Goal: Transaction & Acquisition: Download file/media

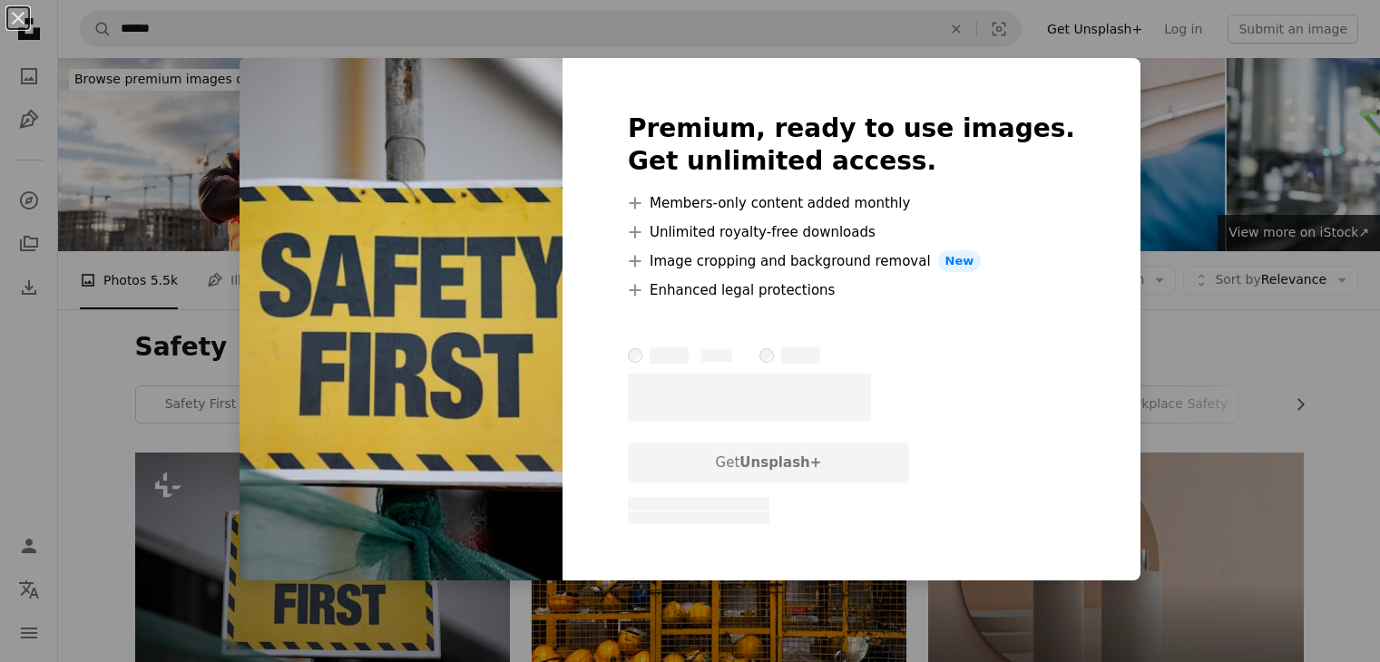
scroll to position [272, 0]
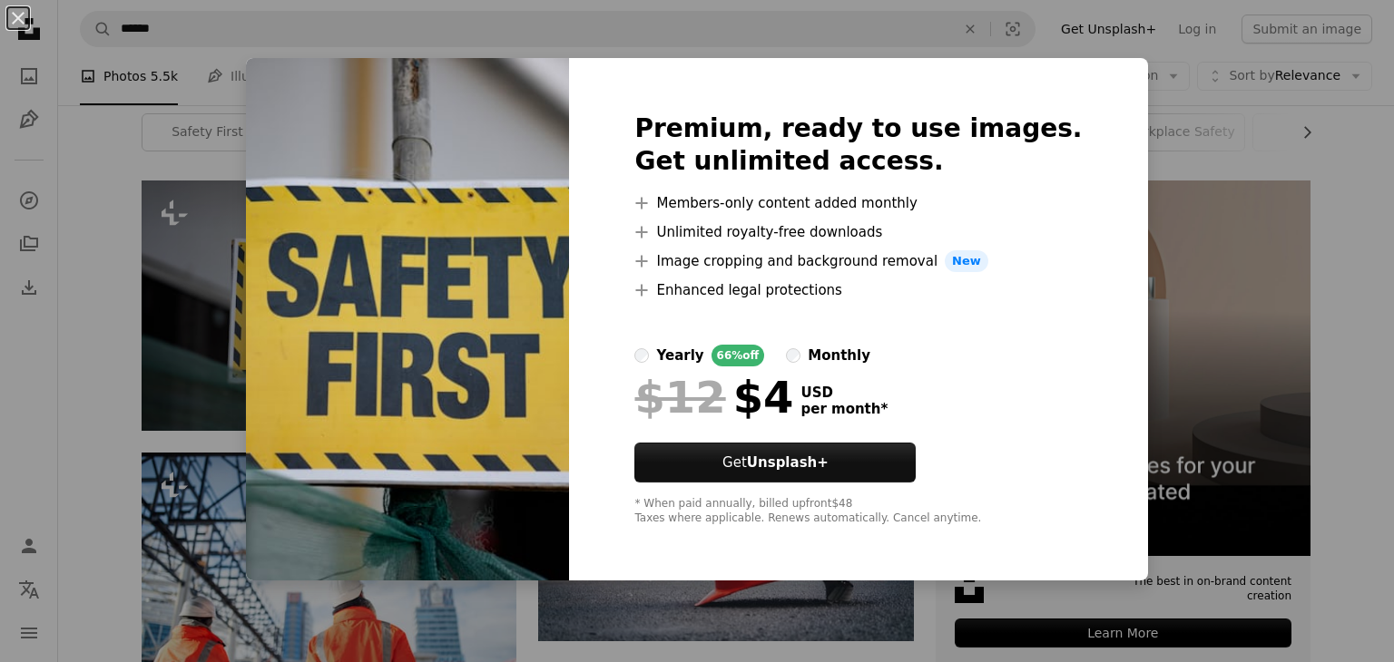
click at [456, 407] on img at bounding box center [407, 319] width 323 height 523
click at [443, 88] on img at bounding box center [407, 319] width 323 height 523
click at [63, 132] on div "An X shape Premium, ready to use images. Get unlimited access. A plus sign Memb…" at bounding box center [697, 331] width 1394 height 662
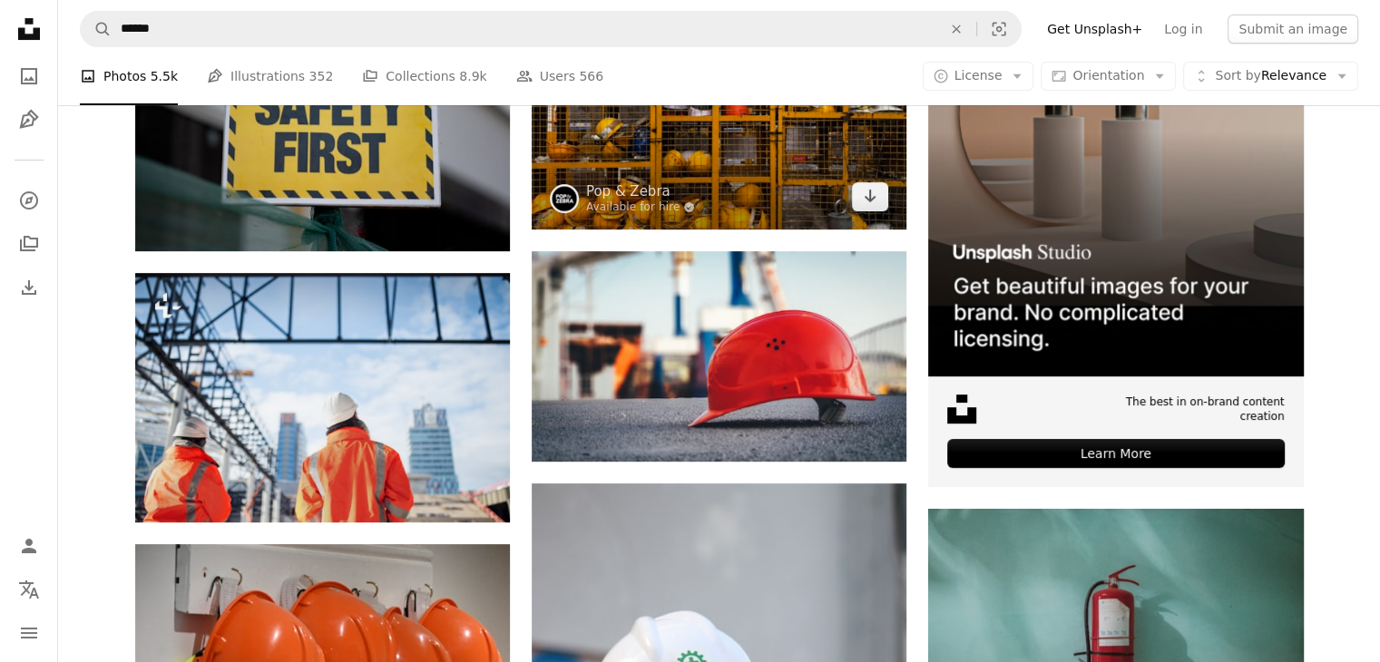
scroll to position [454, 0]
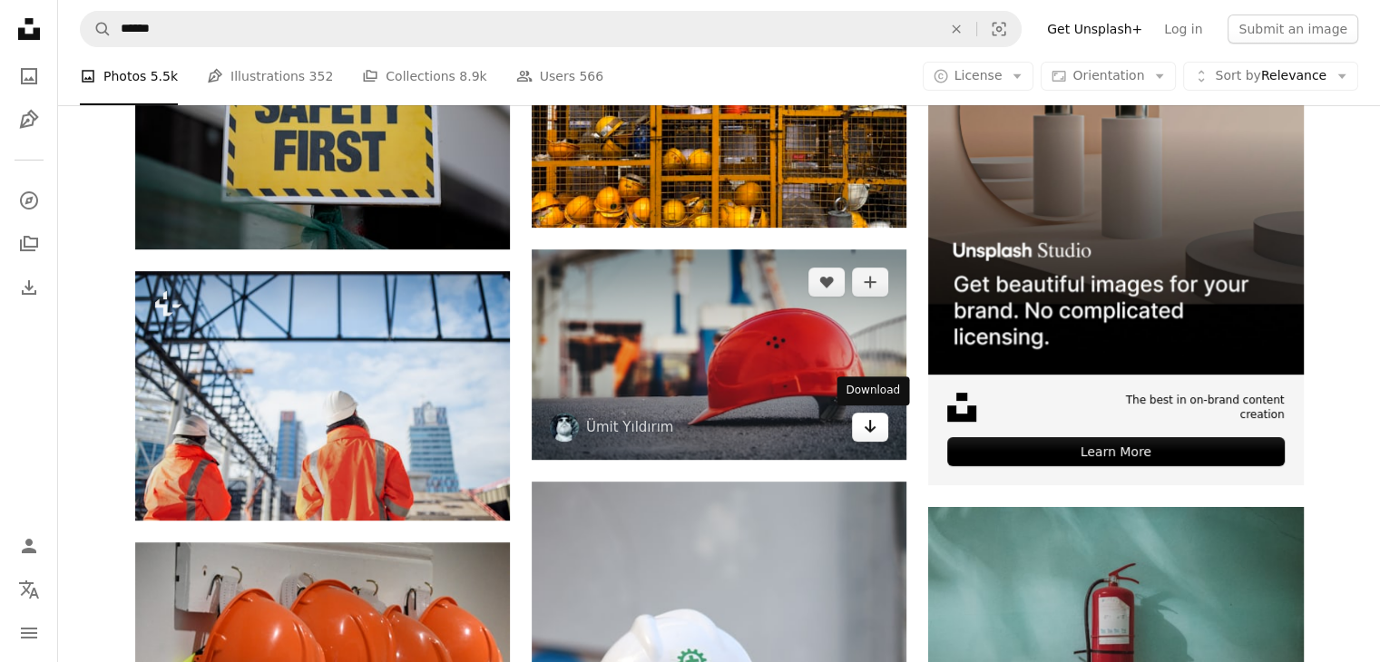
click at [860, 433] on link "Arrow pointing down" at bounding box center [870, 427] width 36 height 29
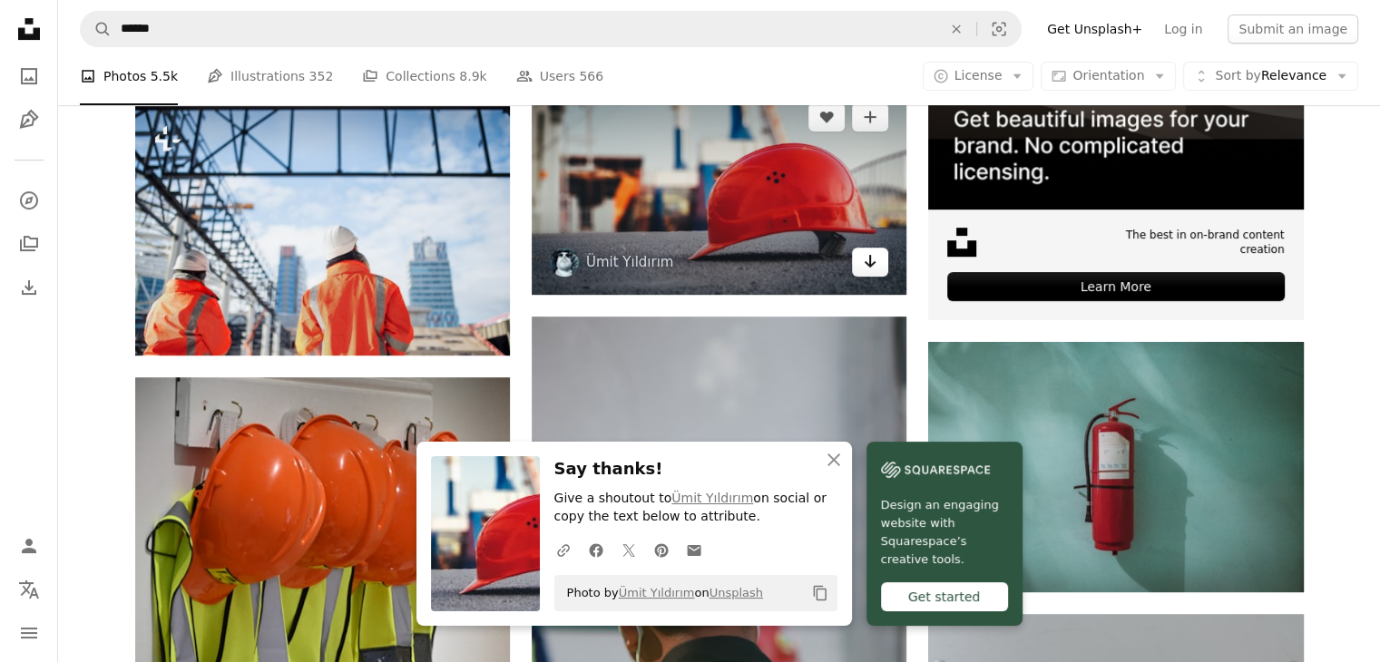
scroll to position [635, 0]
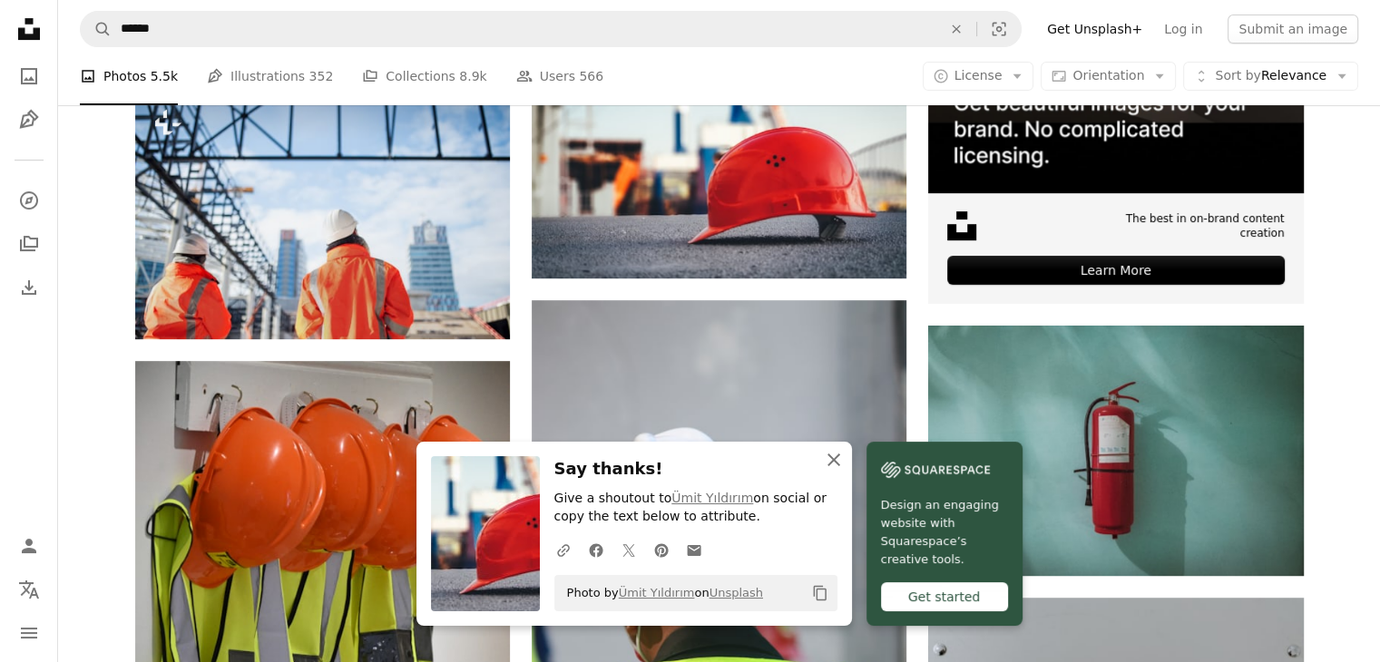
click at [837, 462] on icon "An X shape" at bounding box center [834, 460] width 22 height 22
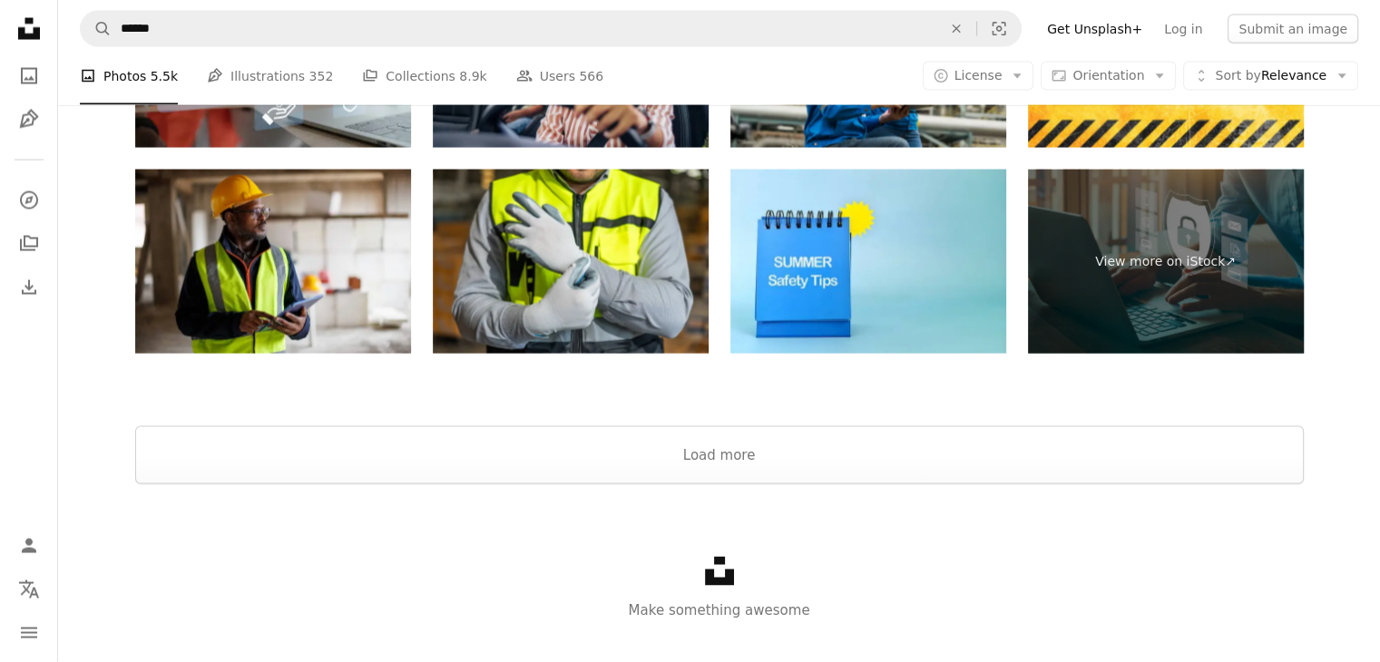
scroll to position [3752, 0]
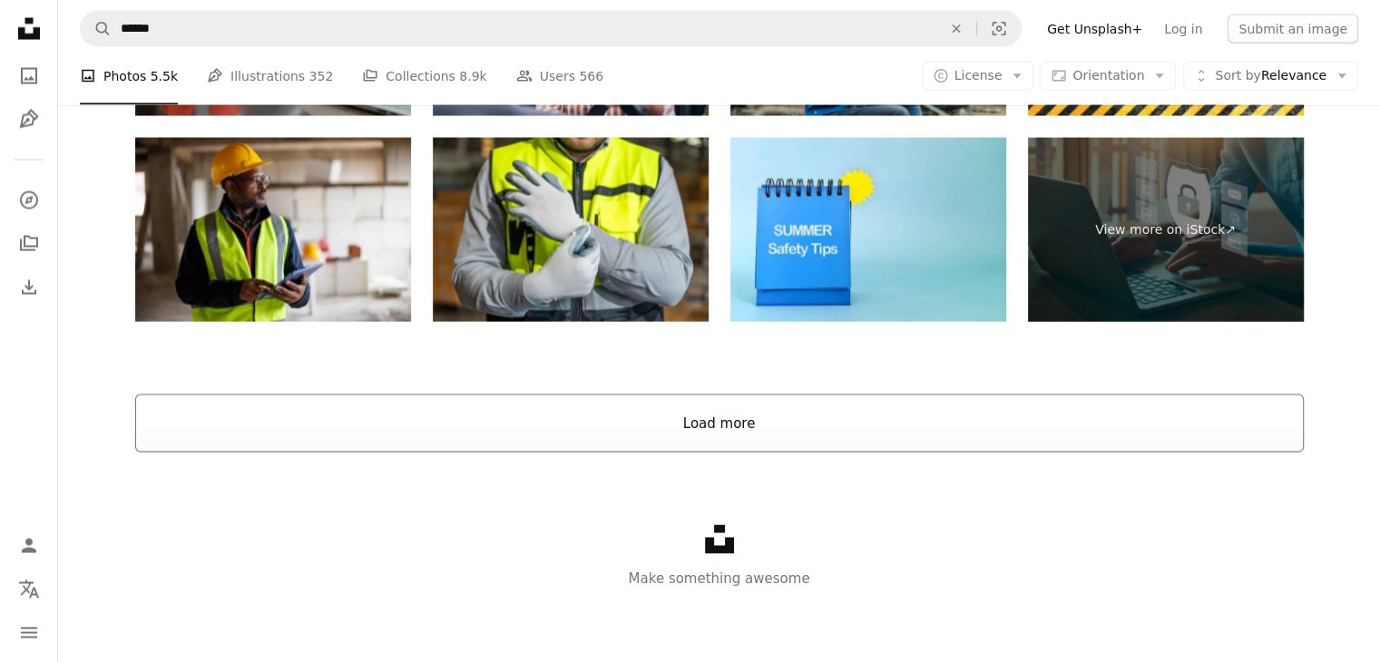
click at [660, 436] on button "Load more" at bounding box center [719, 424] width 1169 height 58
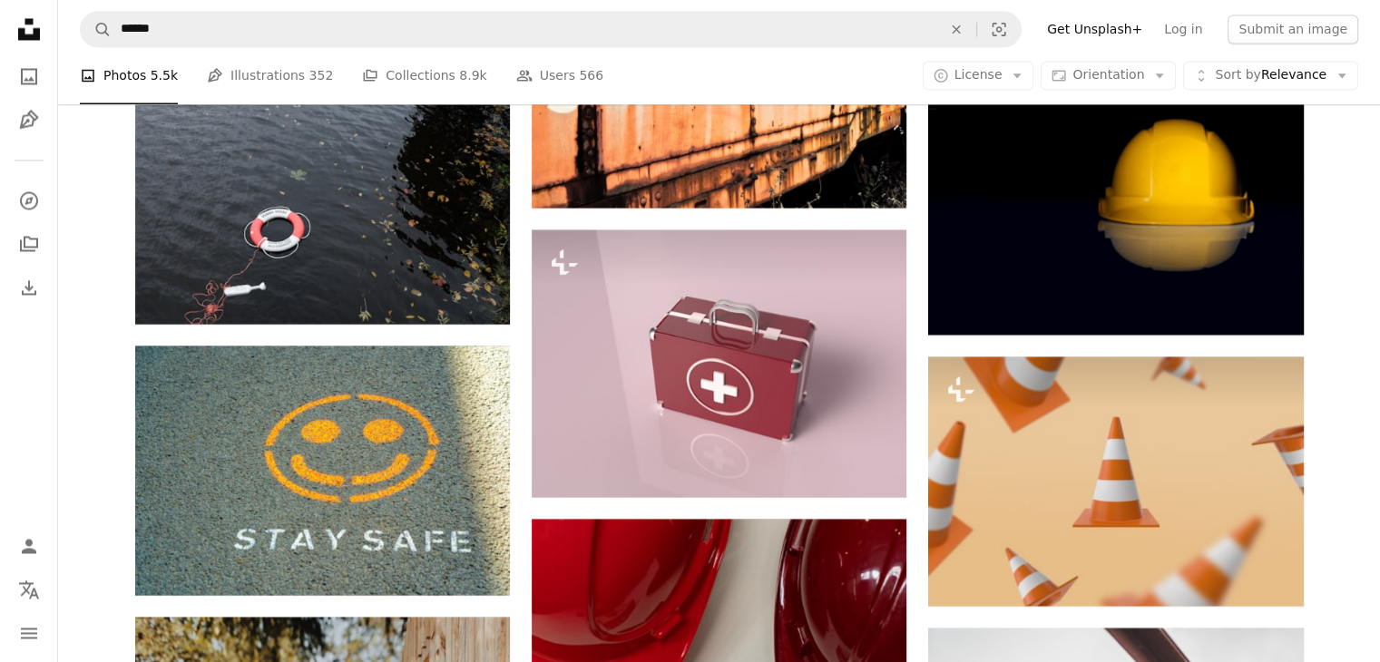
scroll to position [3208, 0]
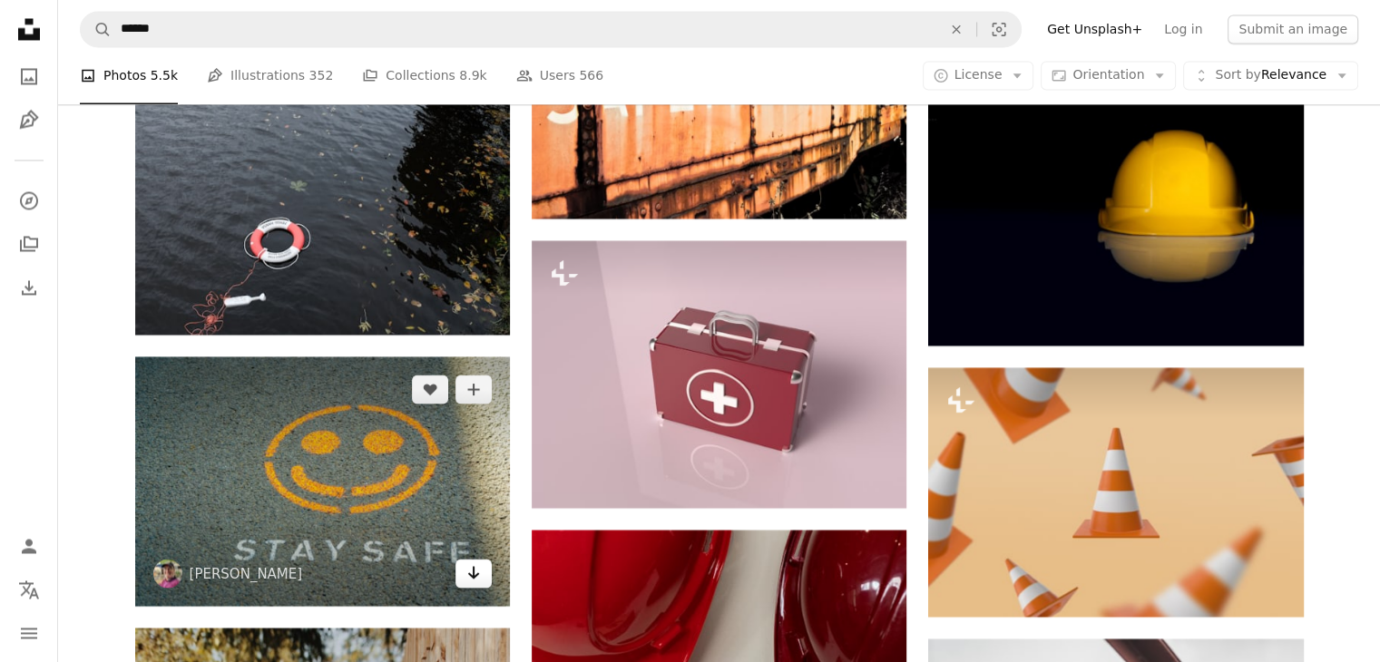
click at [475, 577] on icon "Arrow pointing down" at bounding box center [473, 573] width 15 height 22
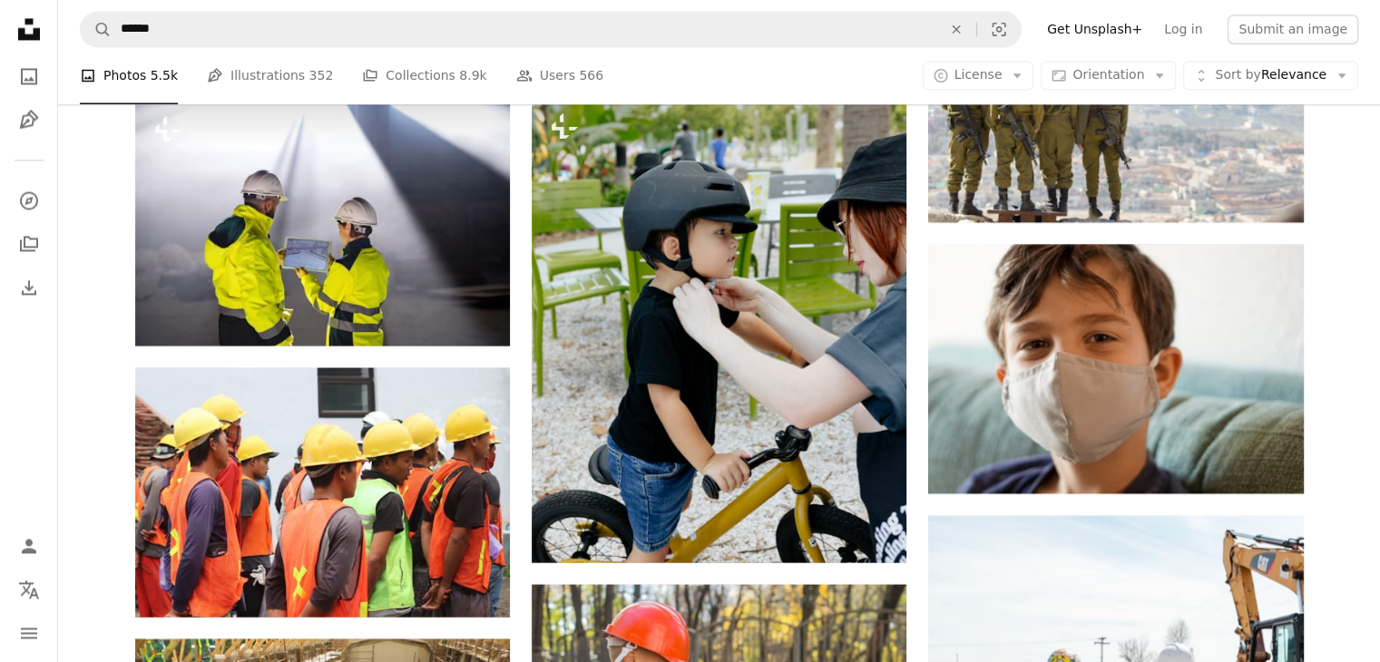
scroll to position [9923, 0]
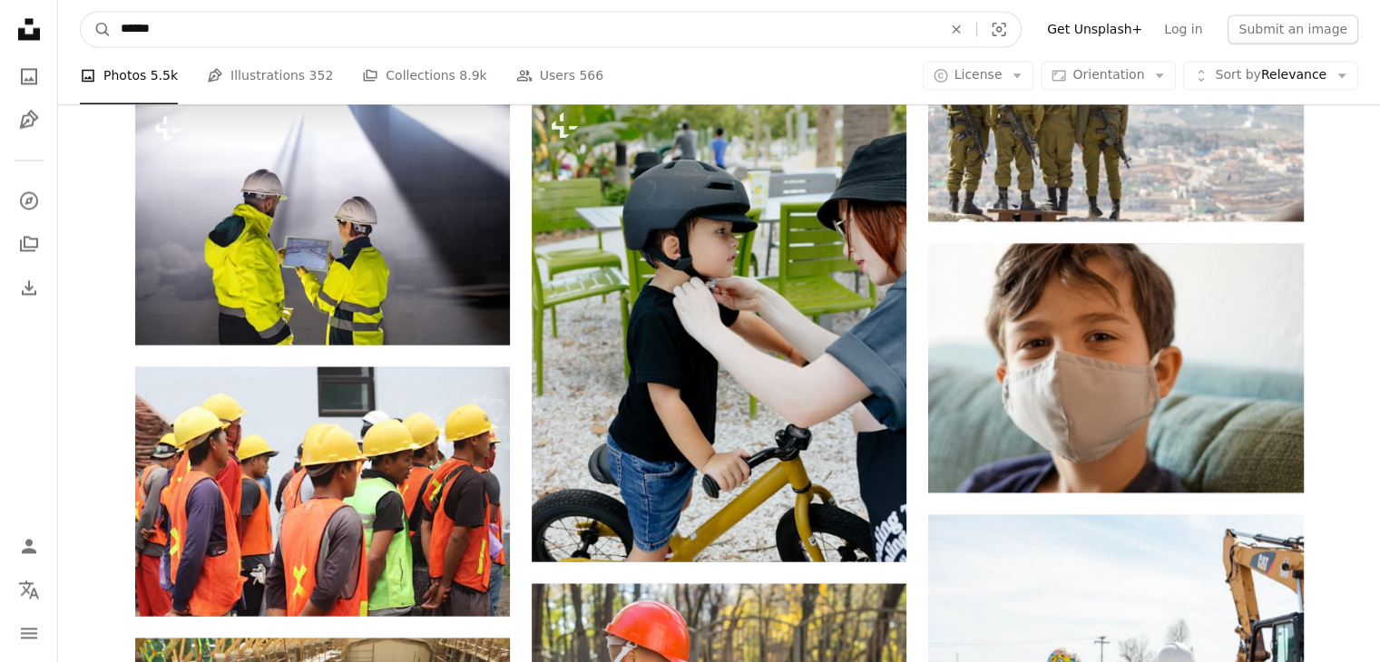
click at [225, 19] on input "******" at bounding box center [524, 29] width 825 height 34
type input "**********"
click at [81, 12] on button "A magnifying glass" at bounding box center [96, 29] width 31 height 34
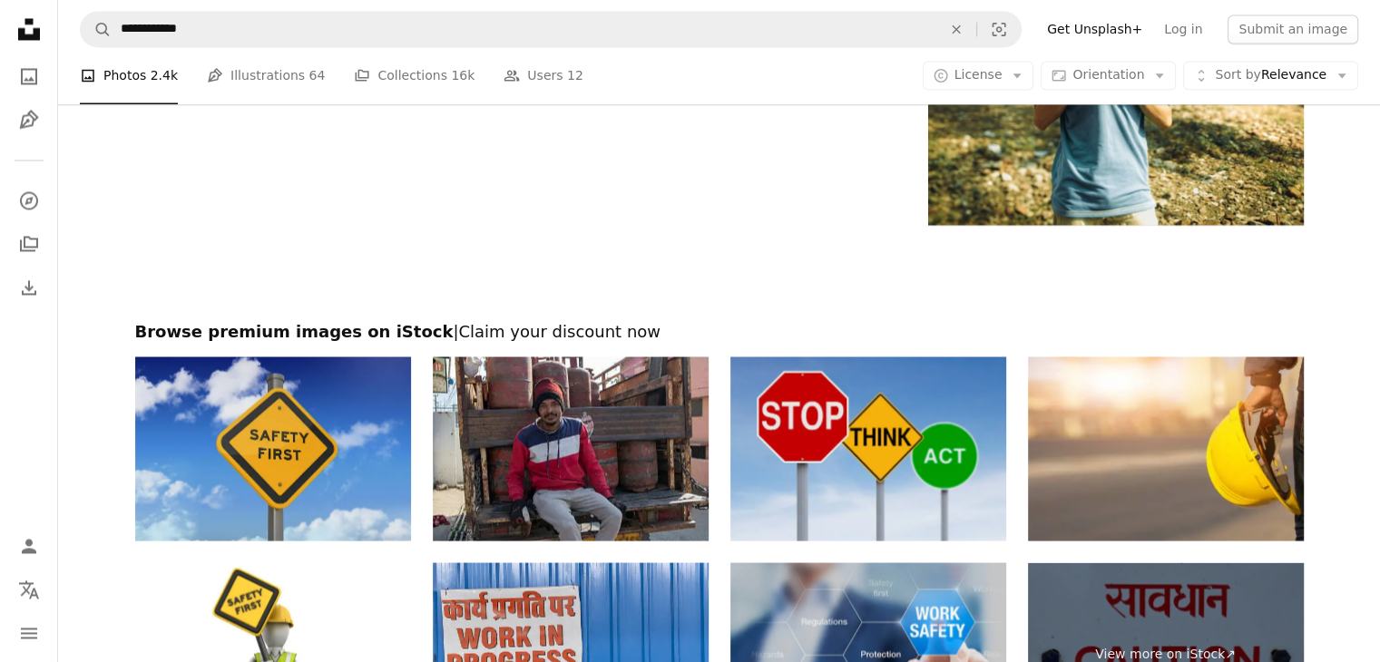
scroll to position [3357, 0]
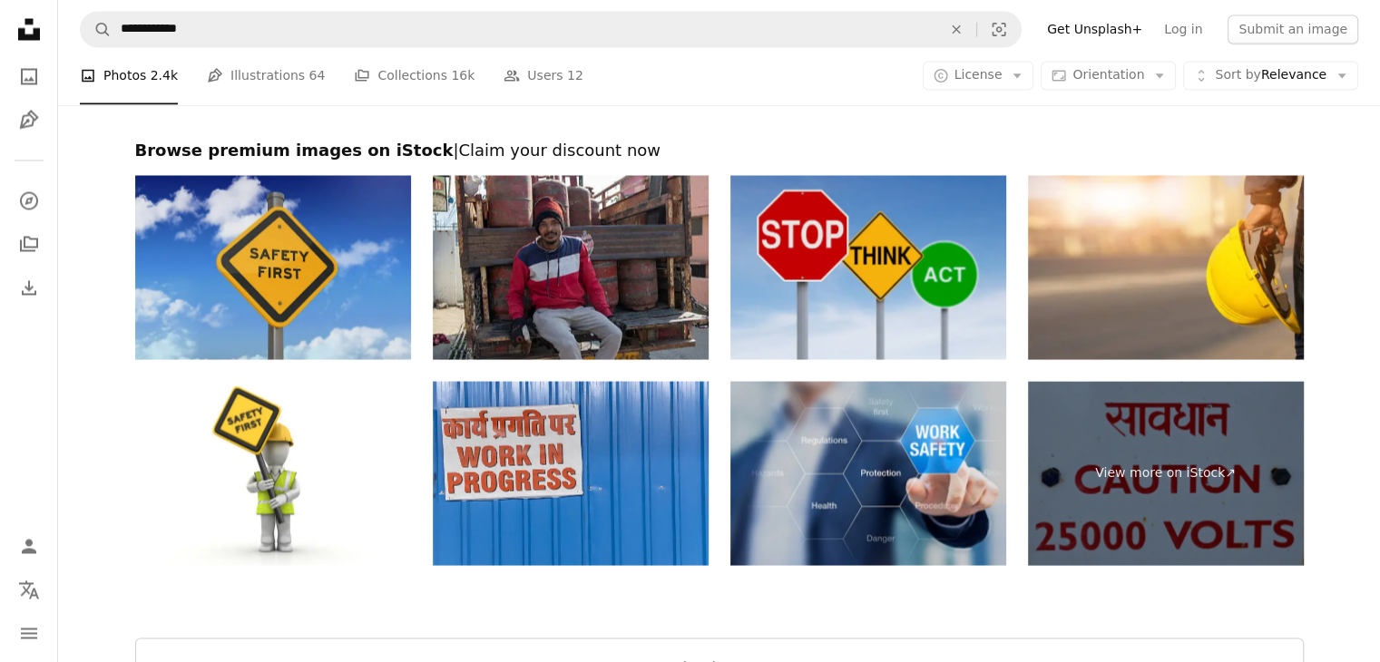
click at [341, 306] on img at bounding box center [273, 267] width 276 height 184
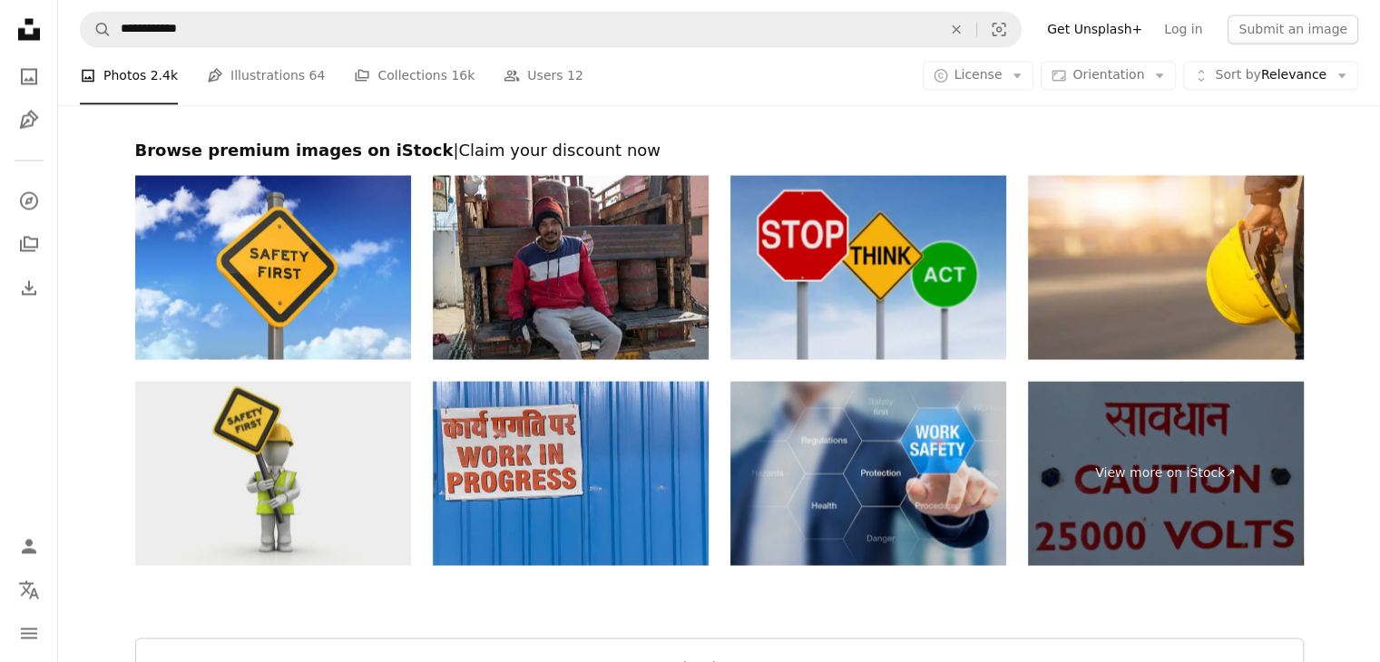
scroll to position [3448, 0]
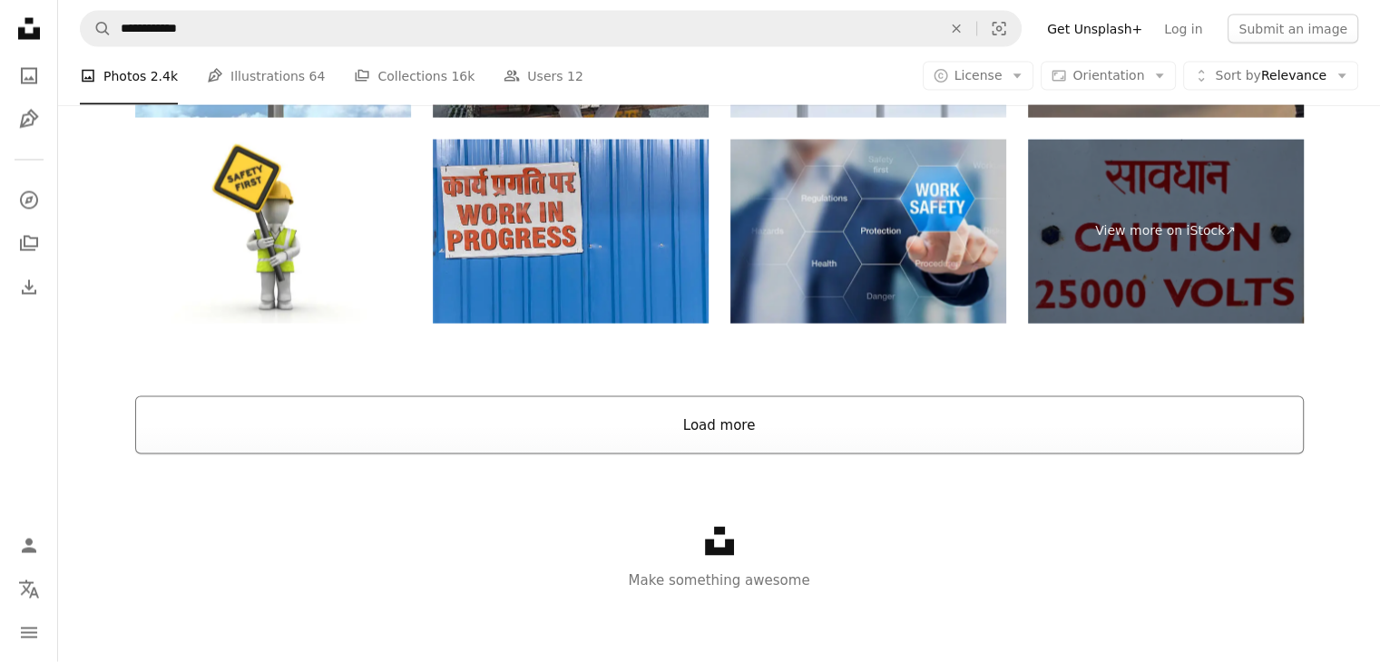
click at [327, 426] on button "Load more" at bounding box center [719, 426] width 1169 height 58
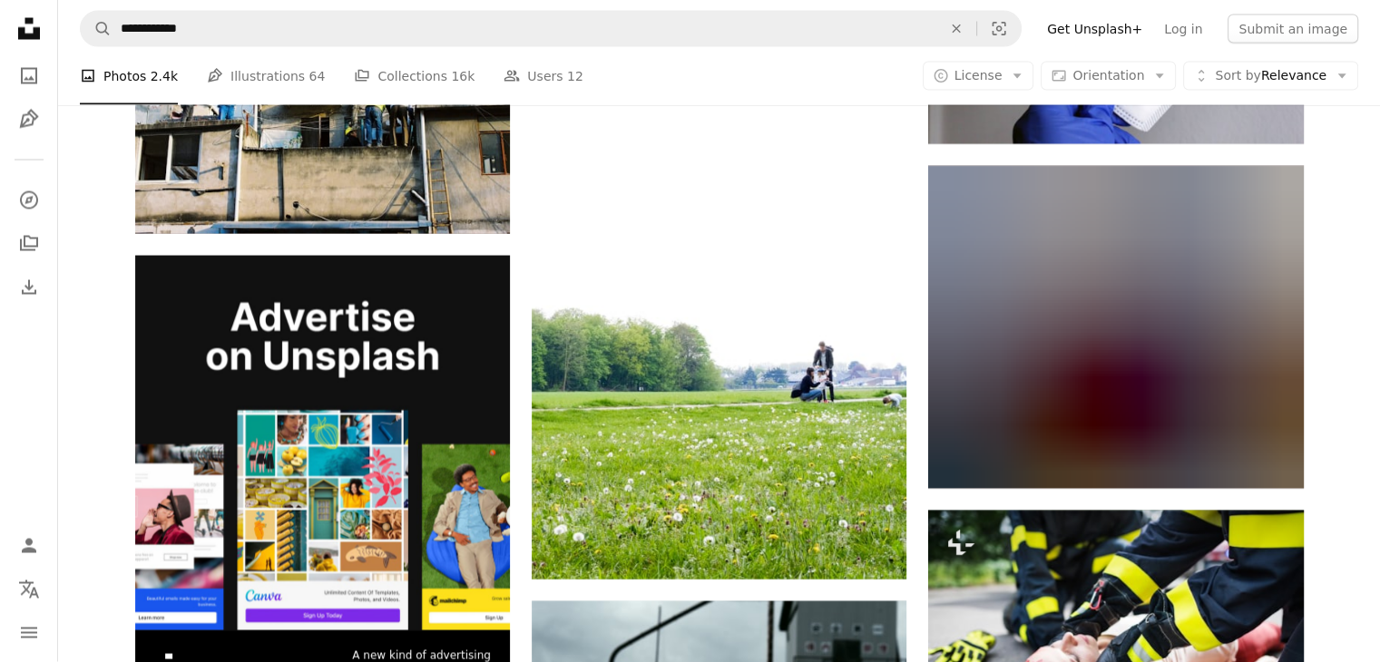
scroll to position [3599, 0]
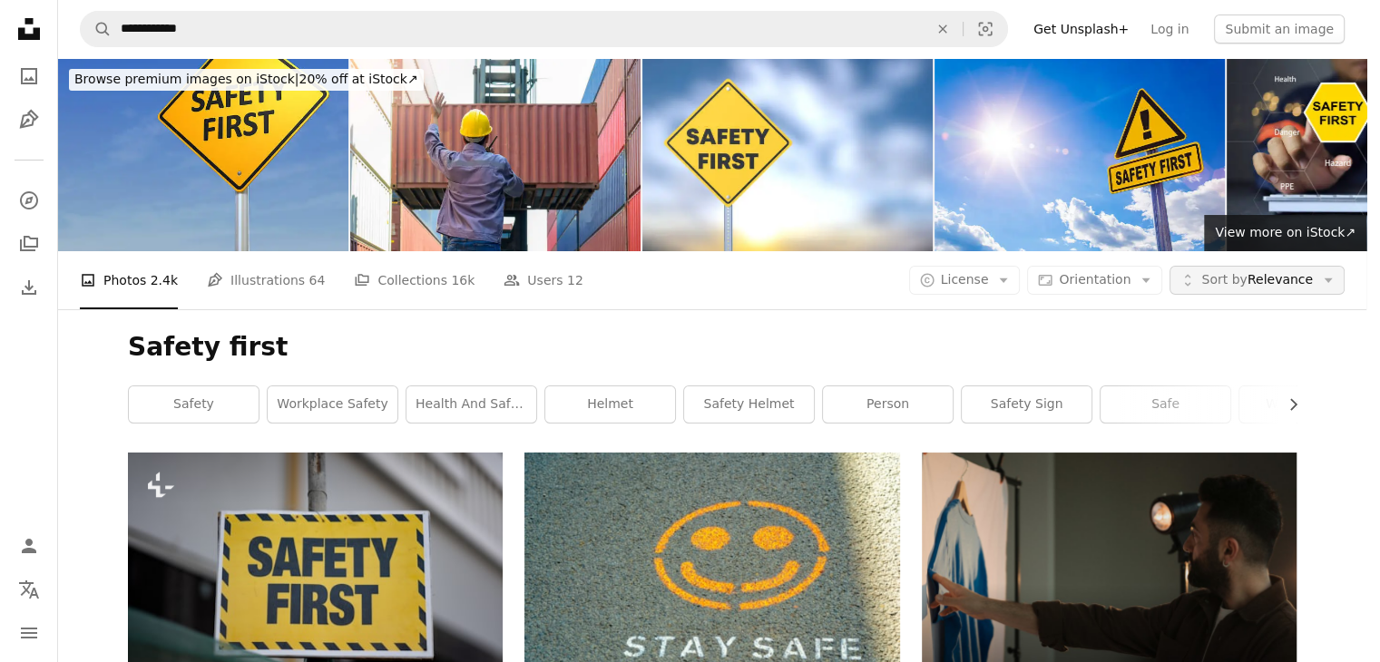
click at [1221, 266] on button "Unfold Sort by Relevance Arrow down" at bounding box center [1257, 280] width 175 height 29
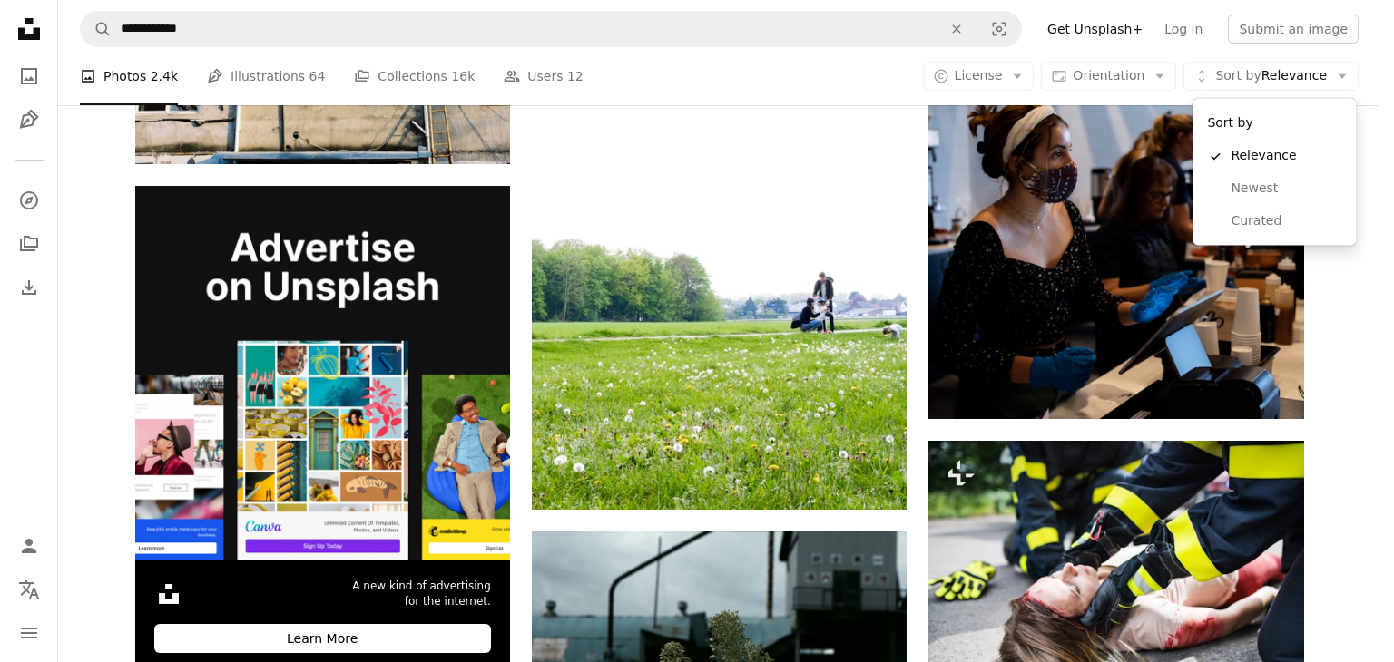
click at [858, 87] on body "**********" at bounding box center [690, 331] width 1380 height 662
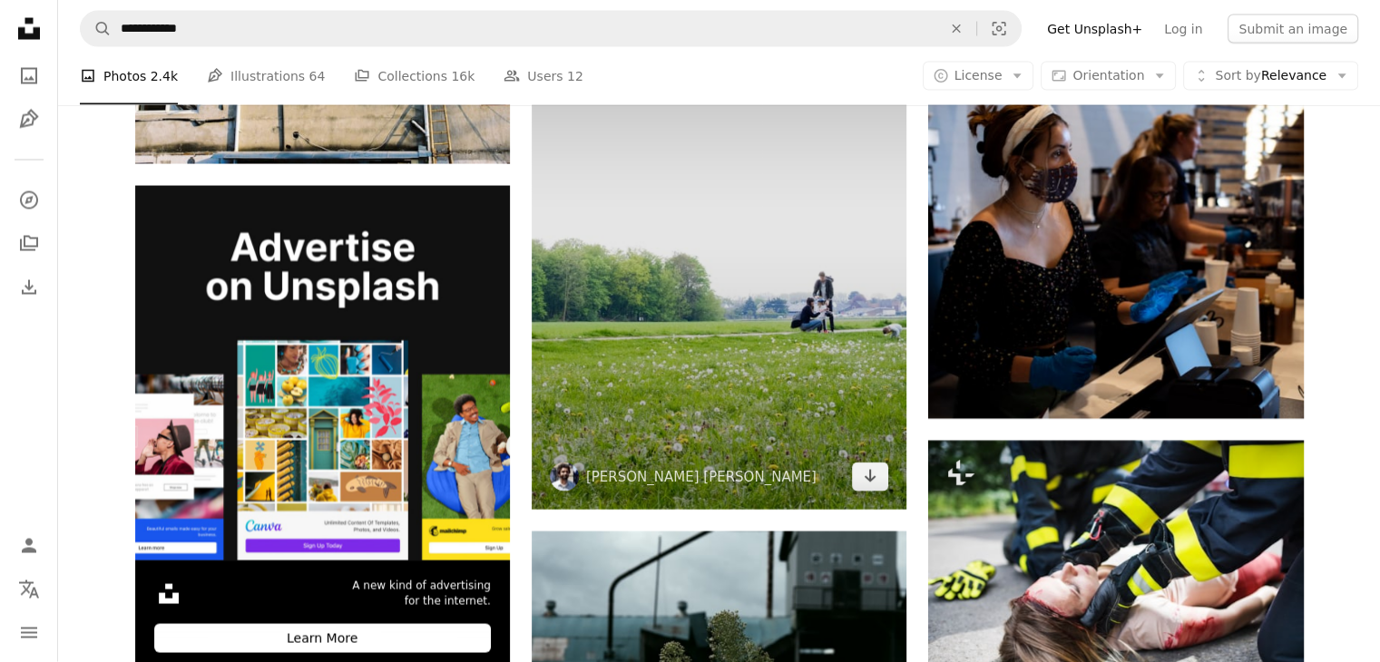
scroll to position [4506, 0]
